Goal: Navigation & Orientation: Find specific page/section

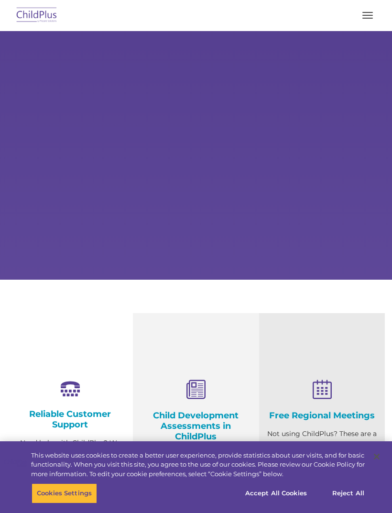
select select "MEDIUM"
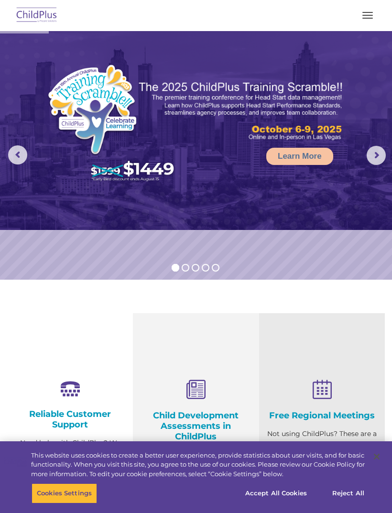
click at [42, 24] on img at bounding box center [36, 15] width 45 height 22
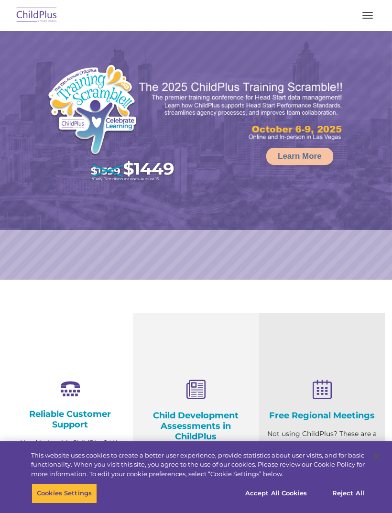
select select "MEDIUM"
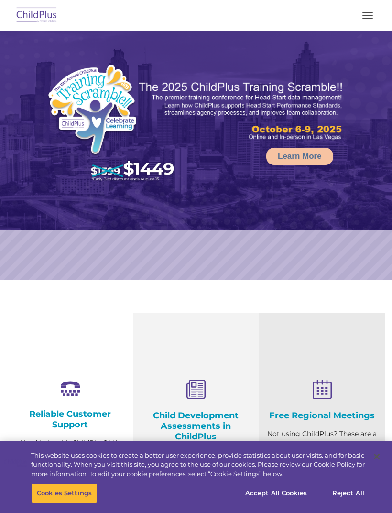
click at [365, 13] on button "button" at bounding box center [367, 15] width 20 height 15
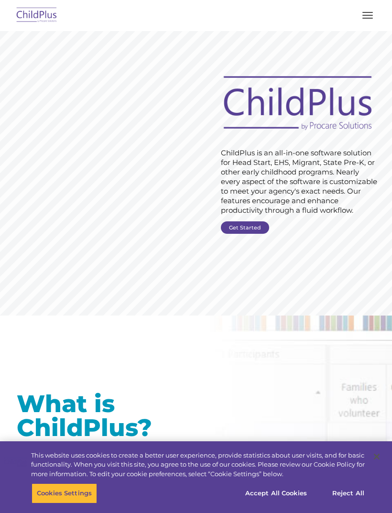
click at [377, 19] on button "button" at bounding box center [367, 15] width 20 height 15
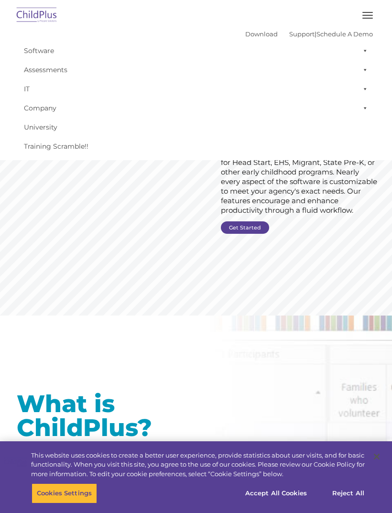
click at [361, 50] on span at bounding box center [363, 50] width 10 height 19
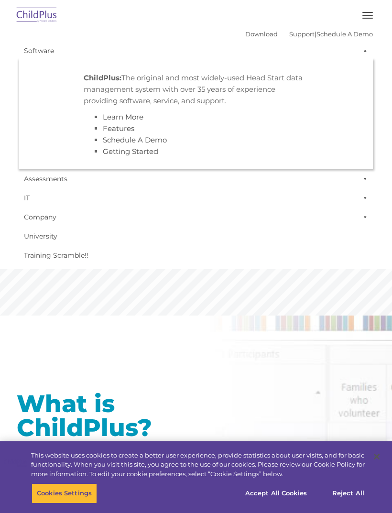
click at [360, 50] on span at bounding box center [363, 50] width 10 height 19
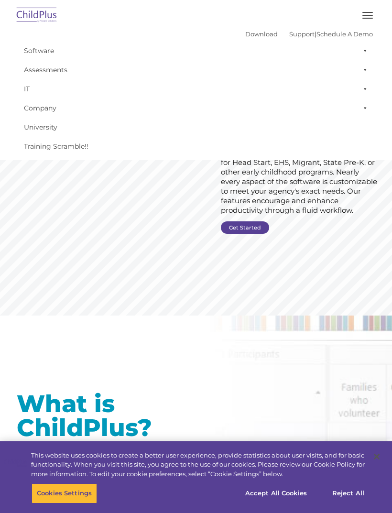
click at [90, 73] on link "Assessments" at bounding box center [196, 69] width 354 height 19
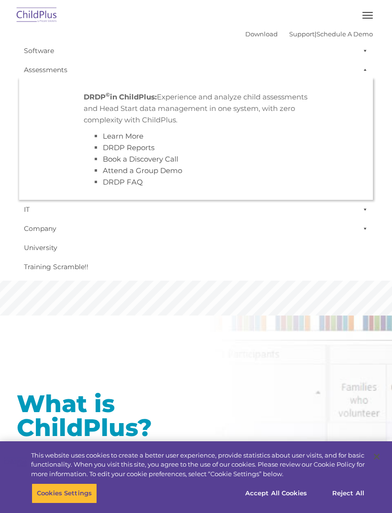
click at [361, 69] on span at bounding box center [363, 69] width 10 height 19
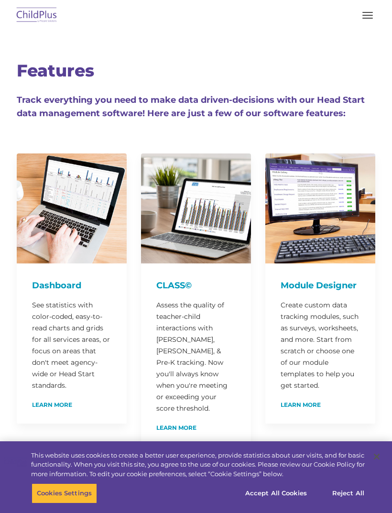
click at [375, 13] on button "button" at bounding box center [367, 15] width 20 height 15
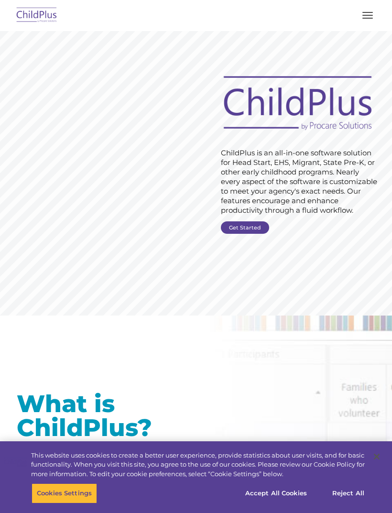
click at [245, 229] on link "Get Started" at bounding box center [245, 227] width 48 height 12
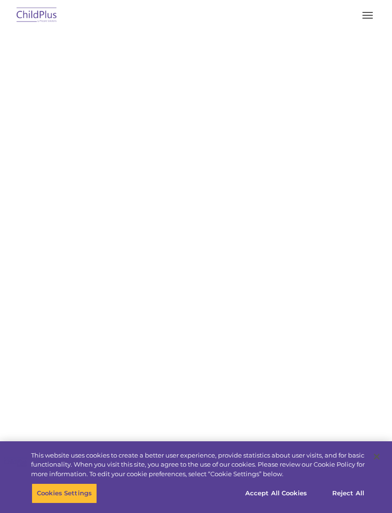
select select "MEDIUM"
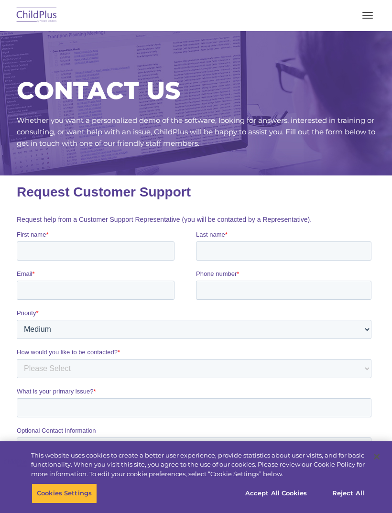
click at [363, 22] on button "button" at bounding box center [367, 15] width 20 height 15
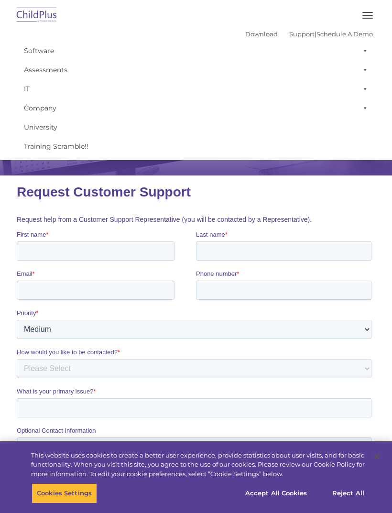
click at [361, 51] on span at bounding box center [363, 50] width 10 height 19
